Goal: Find specific page/section: Find specific page/section

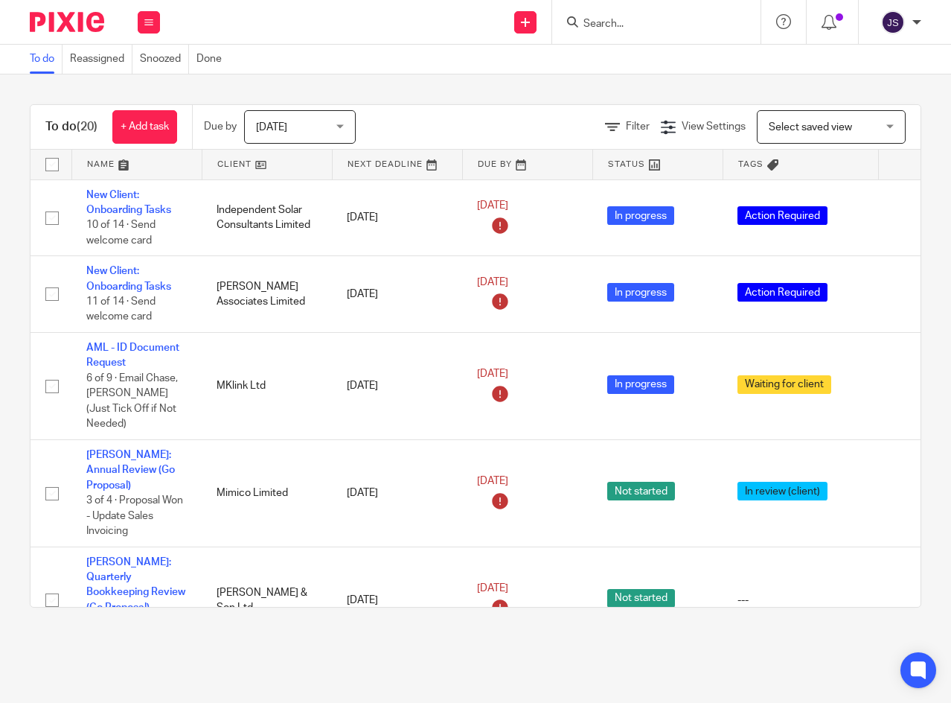
click at [148, 21] on icon at bounding box center [148, 22] width 9 height 9
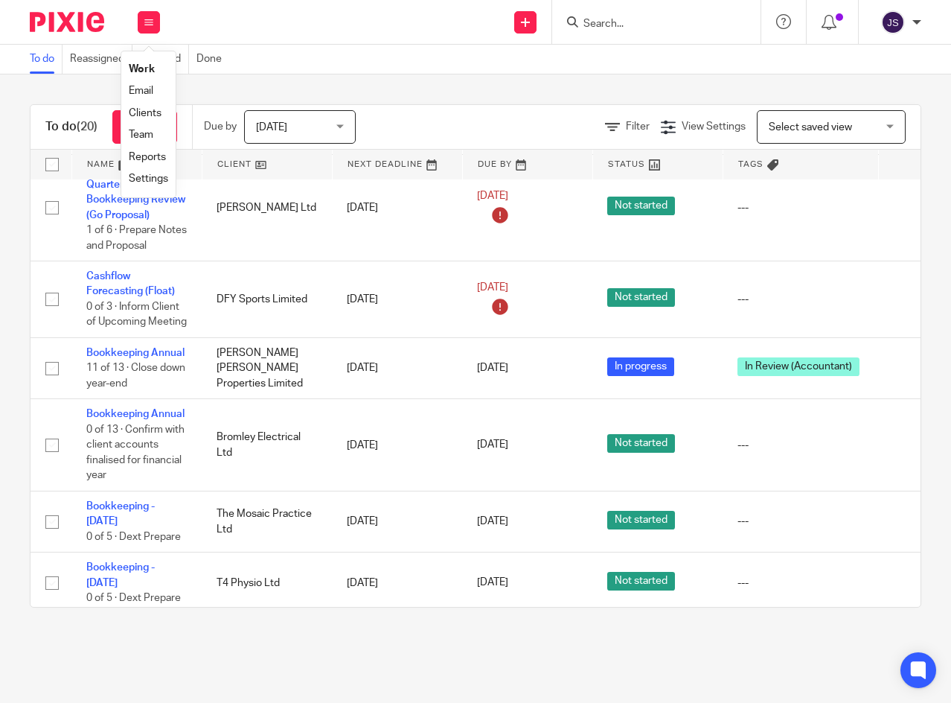
scroll to position [967, 0]
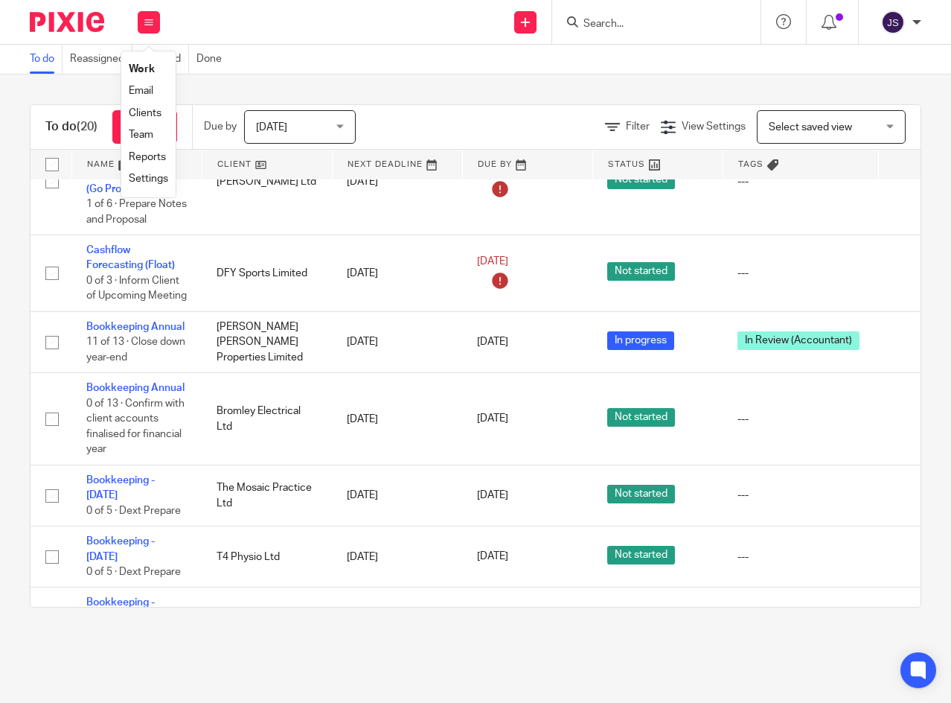
click at [544, 334] on link "[DATE]" at bounding box center [510, 342] width 67 height 16
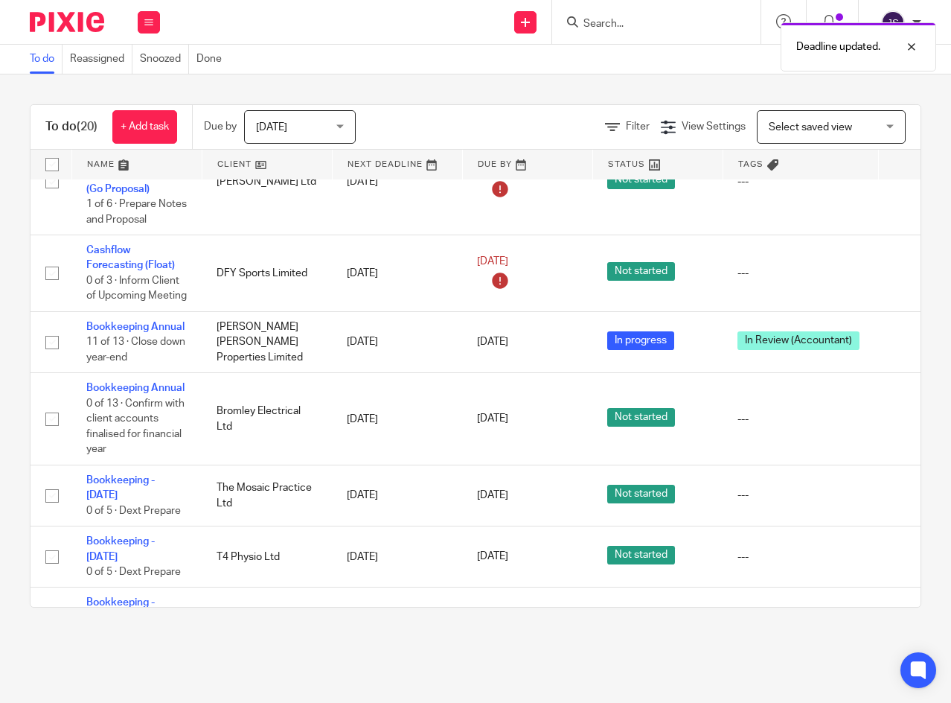
click at [544, 411] on link "[DATE]" at bounding box center [510, 419] width 67 height 16
click at [544, 334] on link "26 Aug 2025" at bounding box center [510, 342] width 67 height 16
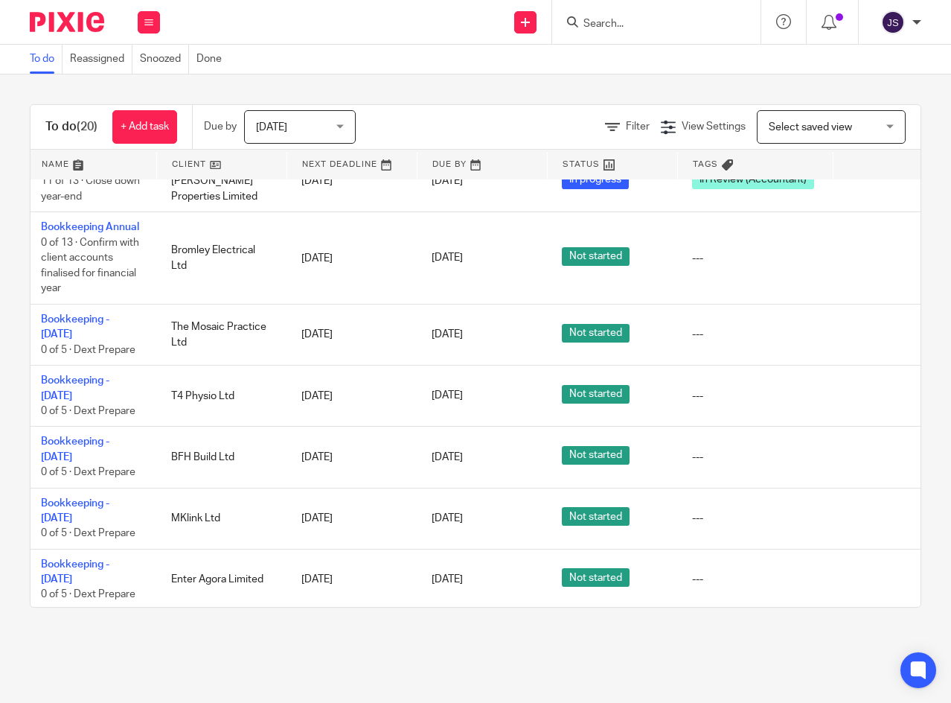
scroll to position [1128, 46]
click at [861, 633] on icon at bounding box center [865, 640] width 15 height 15
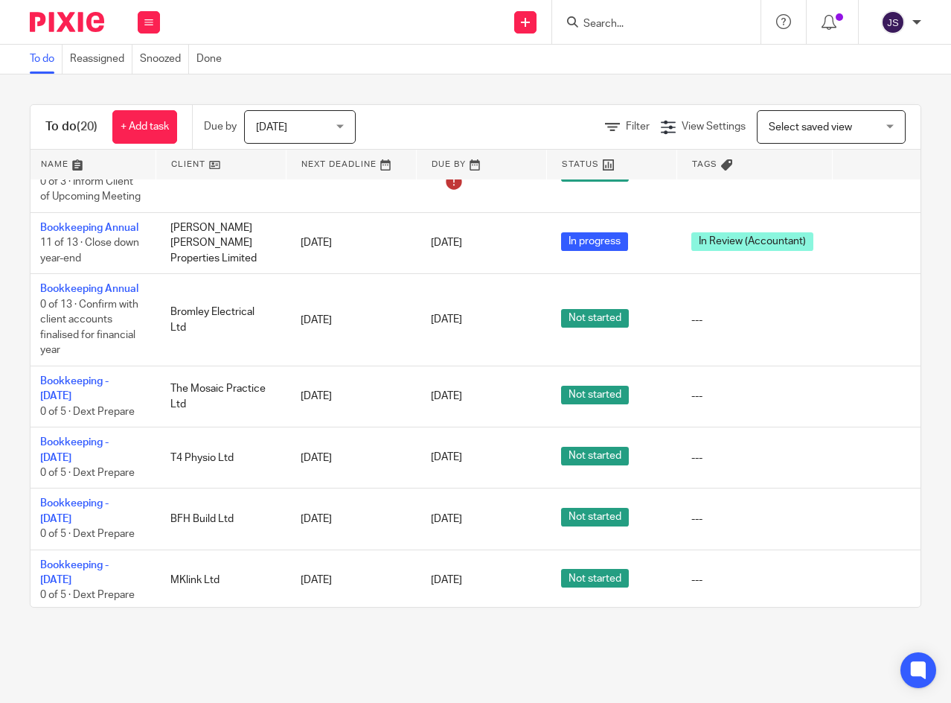
click at [864, 634] on icon at bounding box center [865, 641] width 15 height 15
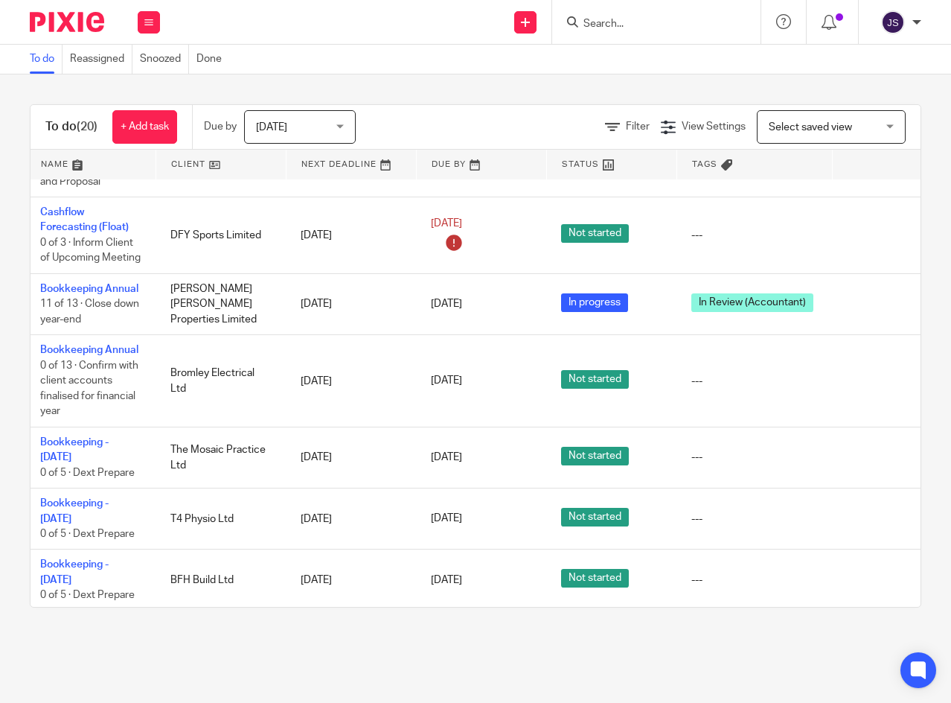
click at [867, 633] on icon at bounding box center [865, 640] width 15 height 15
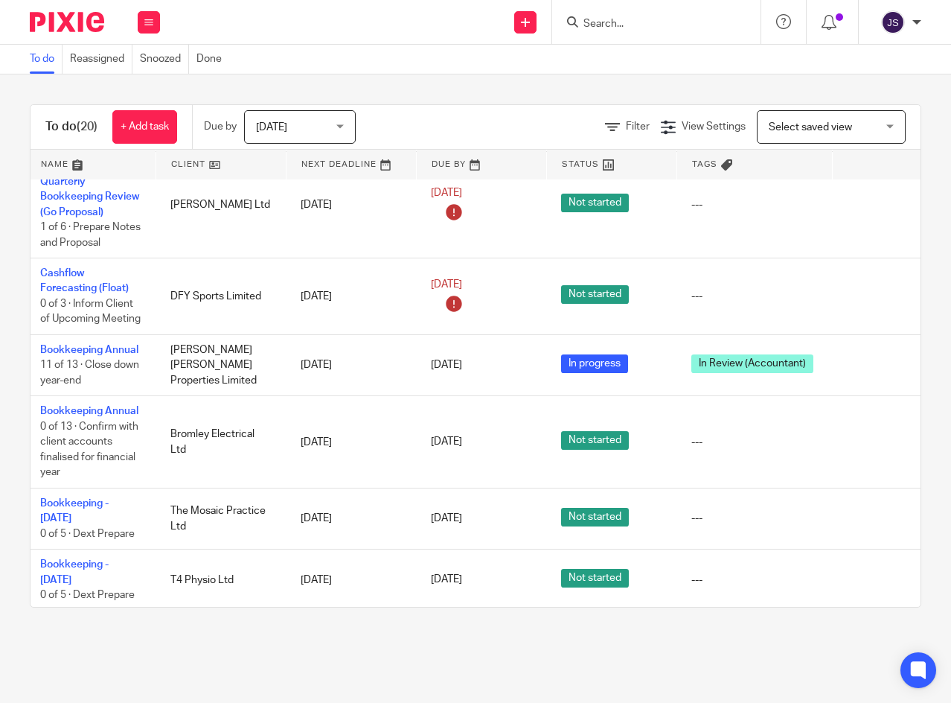
click at [865, 633] on icon at bounding box center [865, 640] width 15 height 15
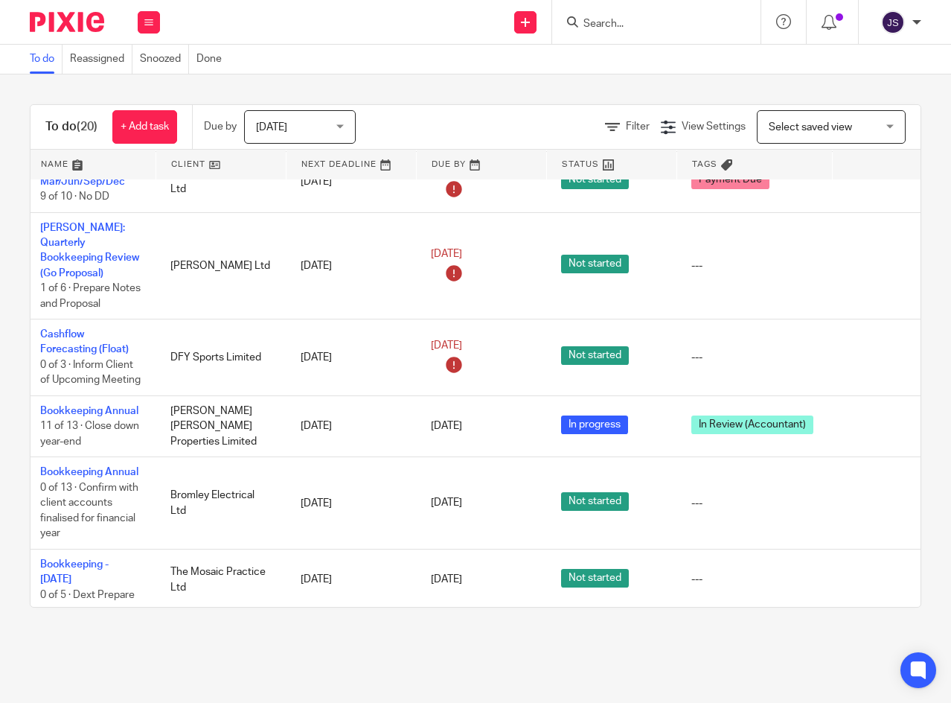
click at [868, 572] on icon at bounding box center [865, 579] width 15 height 15
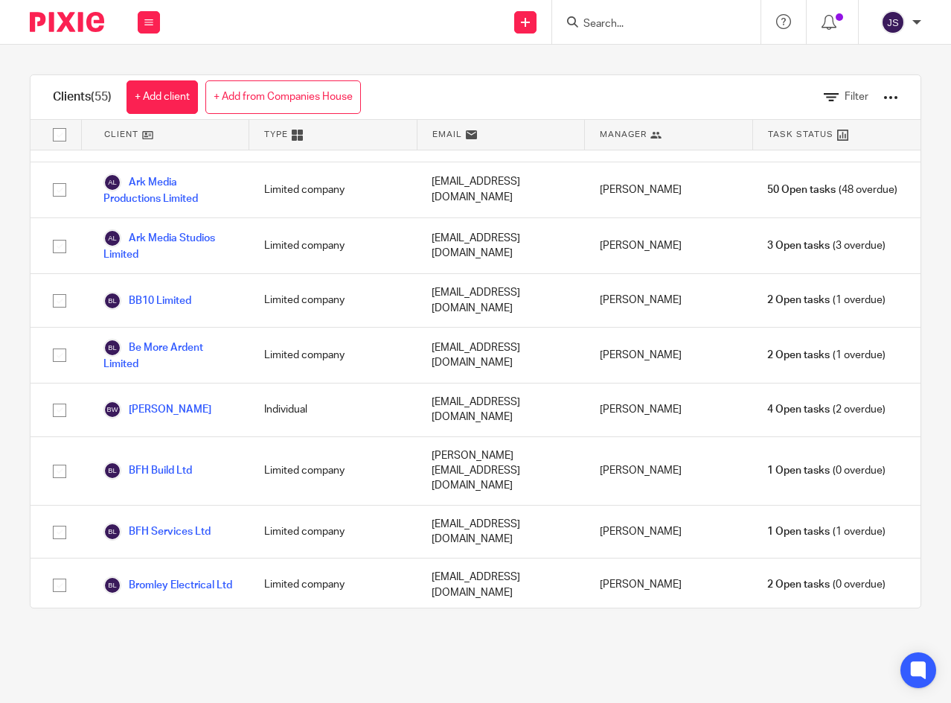
scroll to position [223, 0]
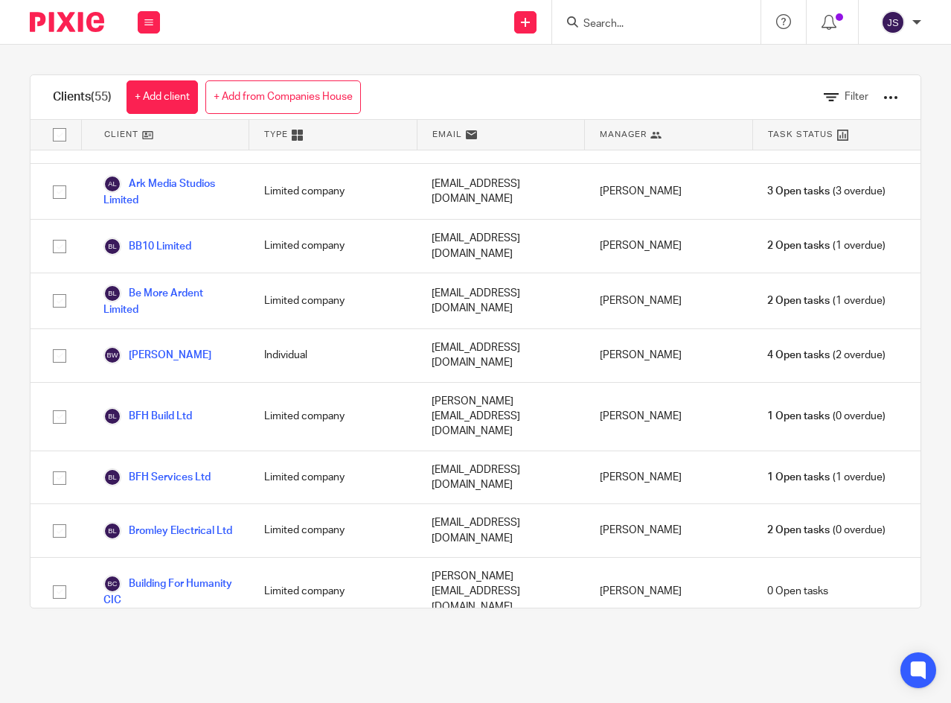
click at [173, 284] on link "Be More Ardent Limited" at bounding box center [168, 300] width 131 height 33
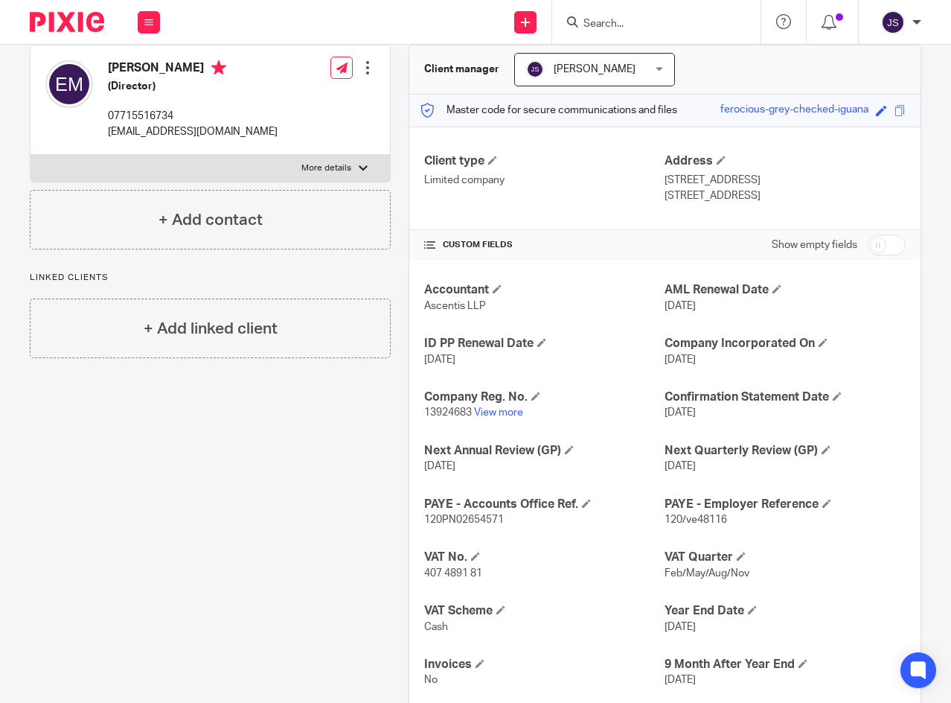
scroll to position [149, 0]
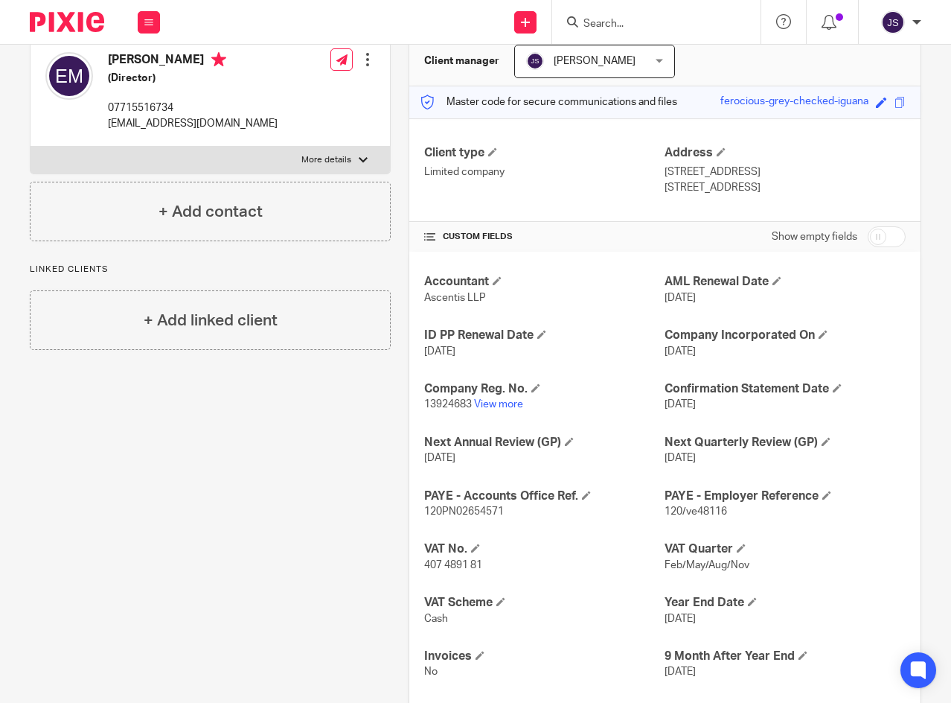
click at [493, 405] on link "View more" at bounding box center [498, 404] width 49 height 10
